Goal: Information Seeking & Learning: Learn about a topic

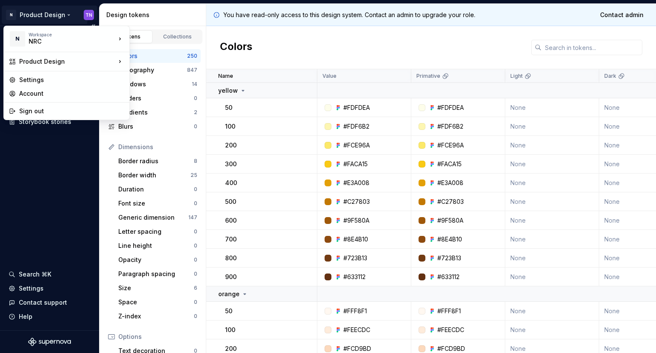
click at [87, 12] on html "N Product Design TN Documentation Design system data Design tokens Components A…" at bounding box center [328, 176] width 656 height 353
click at [65, 81] on div "Settings" at bounding box center [71, 80] width 105 height 9
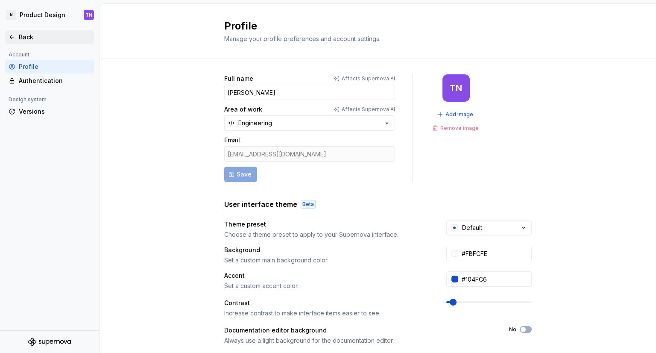
click at [41, 39] on div "Back" at bounding box center [55, 37] width 72 height 9
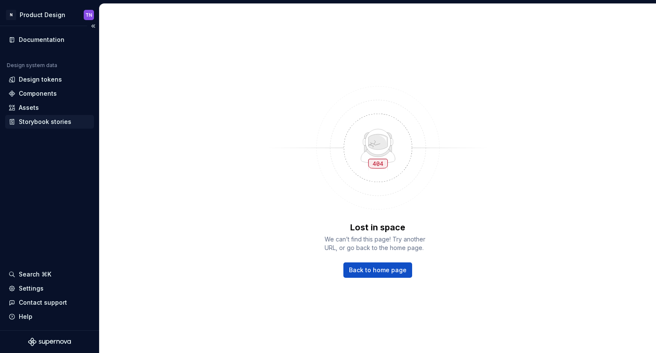
click at [68, 126] on div "Storybook stories" at bounding box center [49, 122] width 89 height 14
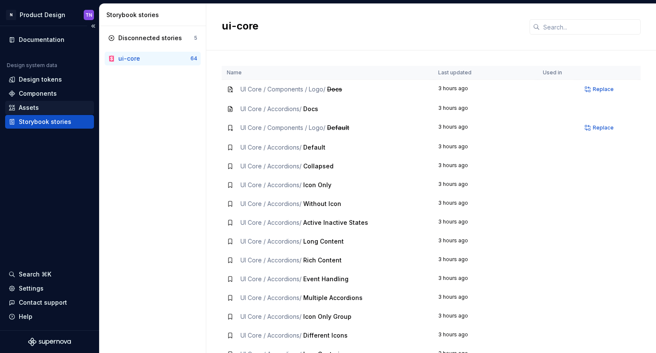
click at [32, 103] on div "Assets" at bounding box center [29, 107] width 20 height 9
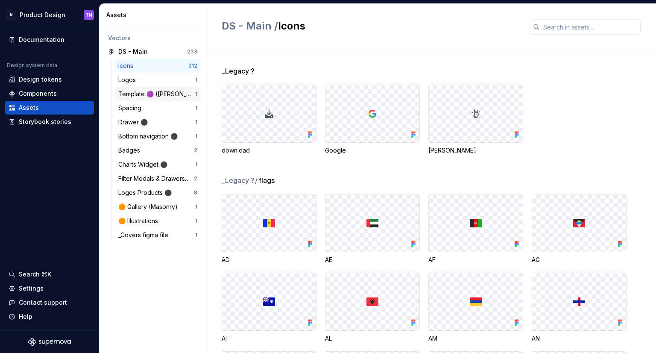
click at [164, 95] on div "Template 🟣 ([PERSON_NAME])" at bounding box center [156, 94] width 77 height 9
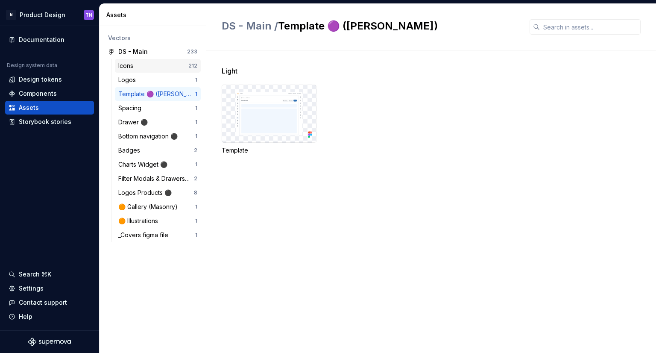
click at [146, 64] on div "Icons" at bounding box center [153, 65] width 70 height 9
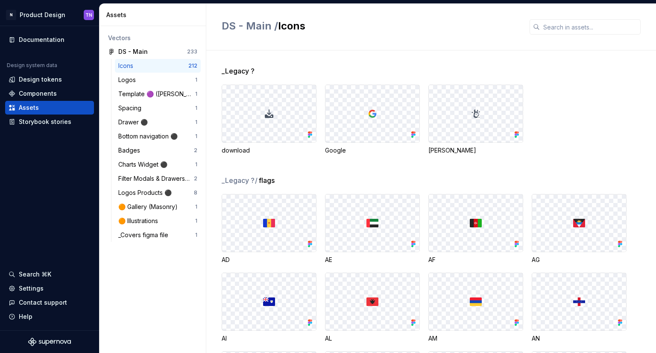
click at [474, 114] on img at bounding box center [475, 113] width 9 height 9
click at [429, 149] on div "[PERSON_NAME]" at bounding box center [475, 150] width 95 height 9
click at [24, 82] on div "Design tokens" at bounding box center [40, 79] width 43 height 9
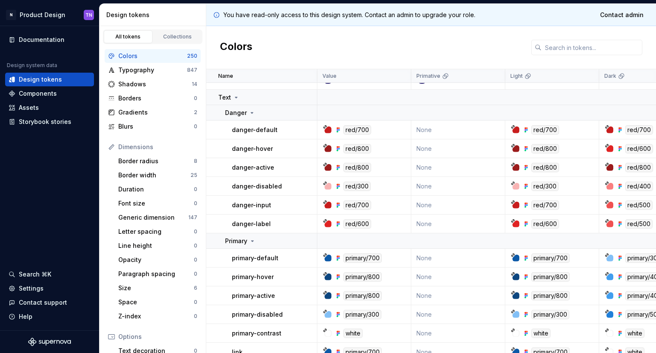
scroll to position [1879, 0]
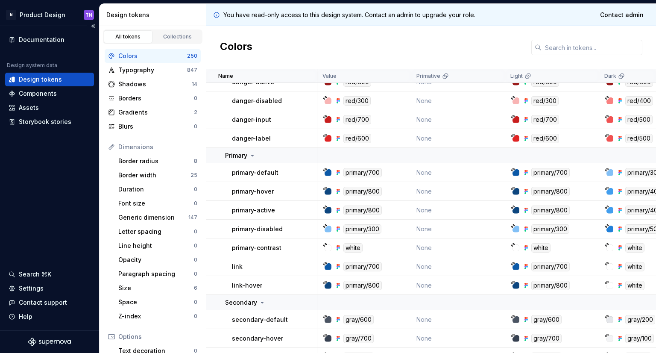
click at [12, 213] on div "Documentation Design system data Design tokens Components Assets Storybook stor…" at bounding box center [49, 178] width 99 height 304
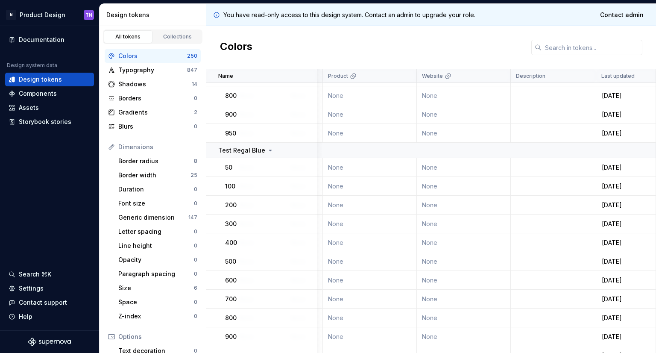
scroll to position [5000, 478]
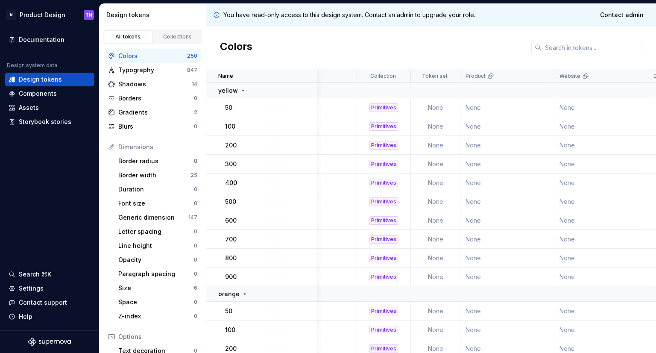
scroll to position [0, 478]
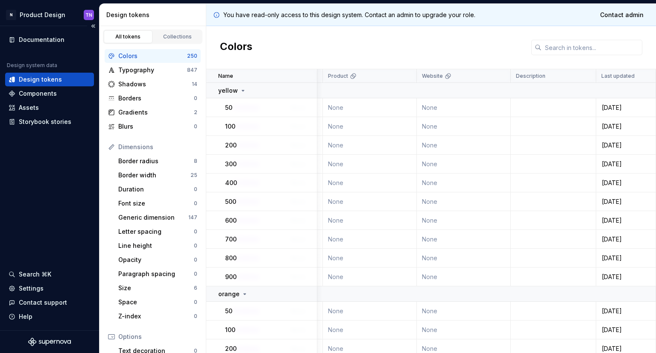
click at [0, 213] on div "Documentation Design system data Design tokens Components Assets Storybook stor…" at bounding box center [49, 178] width 99 height 304
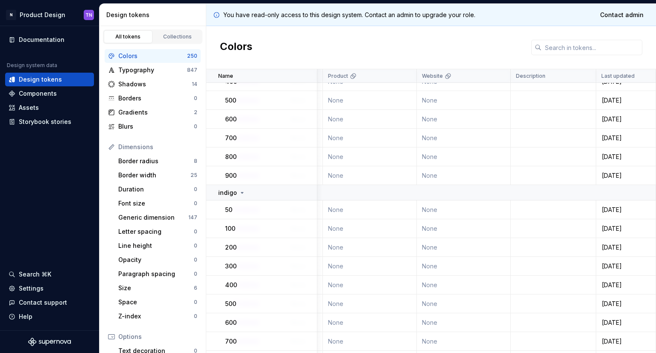
scroll to position [1452, 478]
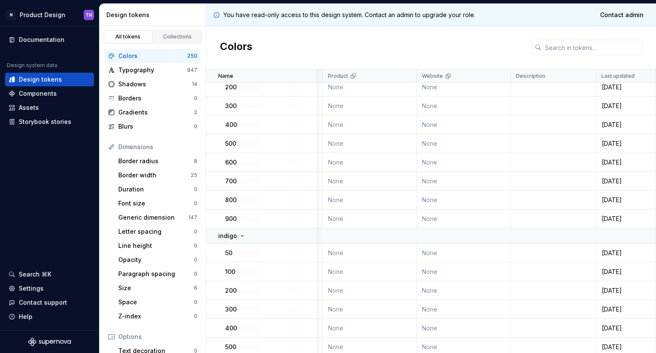
click at [616, 76] on p "Last updated" at bounding box center [617, 76] width 33 height 7
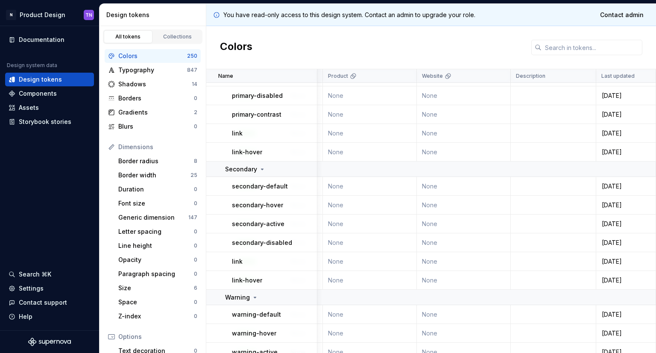
scroll to position [2140, 478]
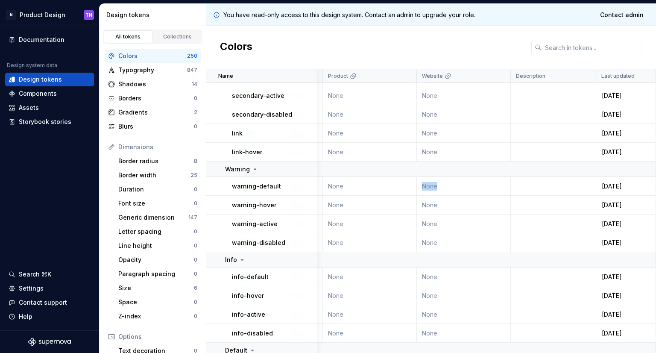
drag, startPoint x: 450, startPoint y: 189, endPoint x: 401, endPoint y: 189, distance: 48.3
click at [401, 189] on tr "warning-default orange/800 None orange/800 orange/300 Colors None None None 24 …" at bounding box center [194, 186] width 923 height 19
drag, startPoint x: 324, startPoint y: 185, endPoint x: 355, endPoint y: 184, distance: 30.8
click at [355, 184] on td "None" at bounding box center [370, 186] width 94 height 19
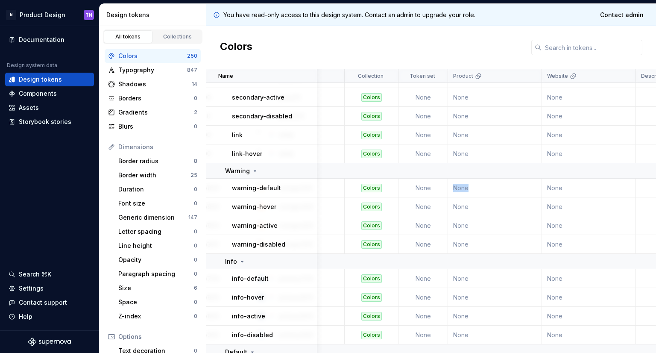
scroll to position [2138, 348]
drag, startPoint x: 416, startPoint y: 187, endPoint x: 434, endPoint y: 188, distance: 17.6
click at [434, 188] on td "None" at bounding box center [424, 187] width 50 height 19
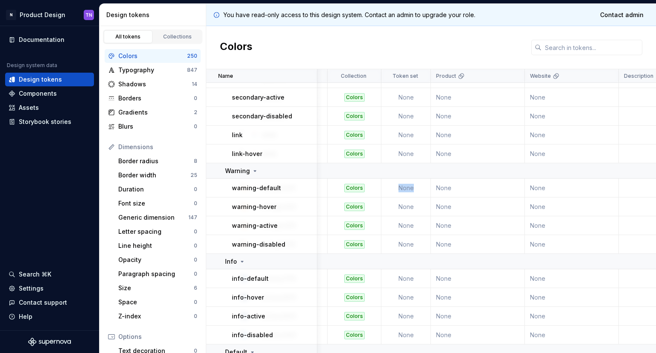
scroll to position [2138, 369]
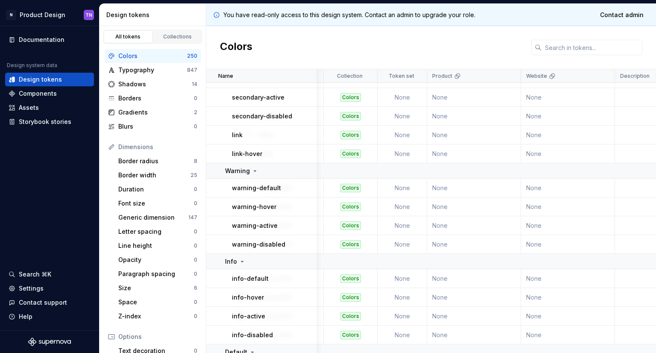
click at [440, 186] on td "None" at bounding box center [474, 187] width 94 height 19
click at [537, 187] on td "None" at bounding box center [568, 187] width 94 height 19
click at [405, 188] on td "None" at bounding box center [402, 187] width 50 height 19
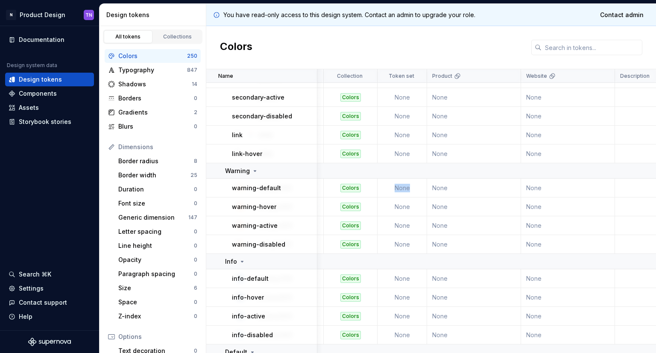
click at [405, 188] on td "None" at bounding box center [402, 187] width 50 height 19
click at [432, 187] on td "None" at bounding box center [474, 187] width 94 height 19
click at [398, 186] on td "None" at bounding box center [402, 187] width 50 height 19
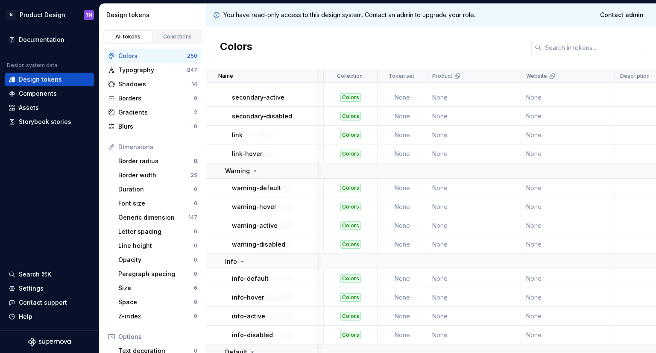
click at [403, 208] on td "None" at bounding box center [402, 206] width 50 height 19
click at [437, 204] on td "None" at bounding box center [474, 206] width 94 height 19
click at [434, 189] on td "None" at bounding box center [474, 187] width 94 height 19
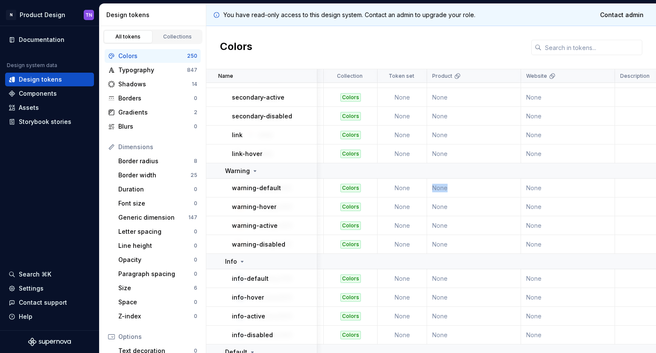
click at [434, 189] on td "None" at bounding box center [474, 187] width 94 height 19
click at [403, 189] on td "None" at bounding box center [402, 187] width 50 height 19
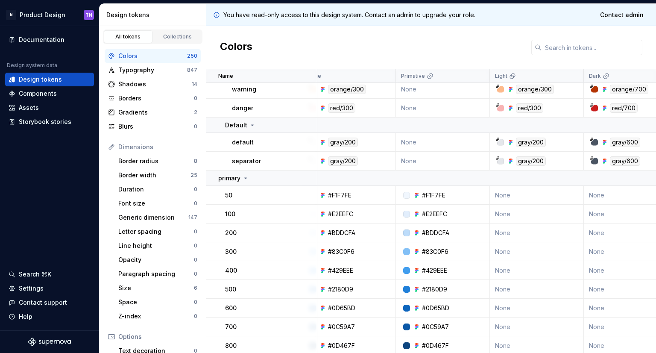
scroll to position [900, 0]
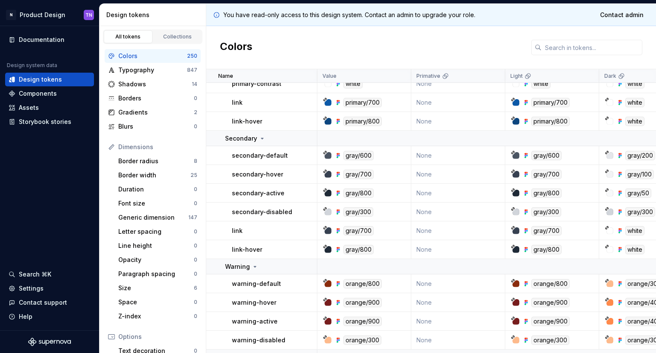
scroll to position [2135, 0]
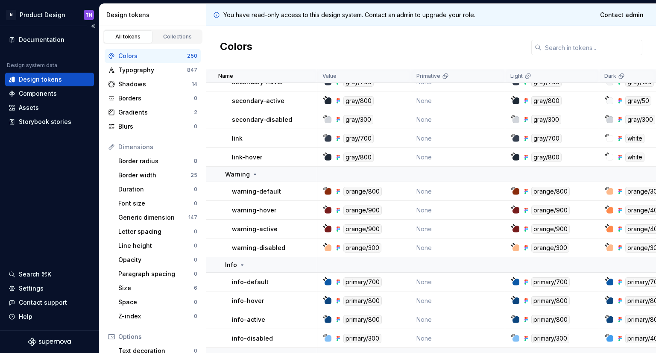
click at [23, 180] on div "Documentation Design system data Design tokens Components Assets Storybook stor…" at bounding box center [49, 178] width 99 height 304
click at [30, 166] on div "Documentation Design system data Design tokens Components Assets Storybook stor…" at bounding box center [49, 178] width 99 height 304
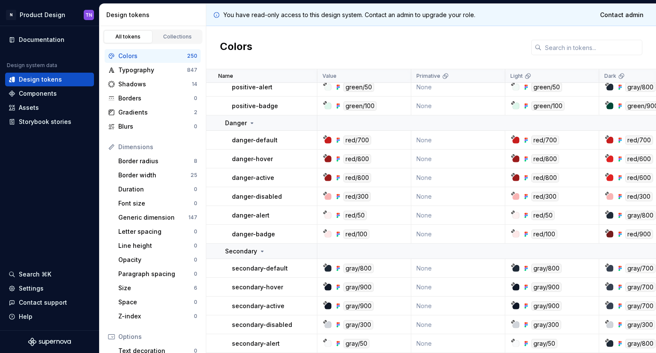
scroll to position [3501, 0]
